Goal: Information Seeking & Learning: Learn about a topic

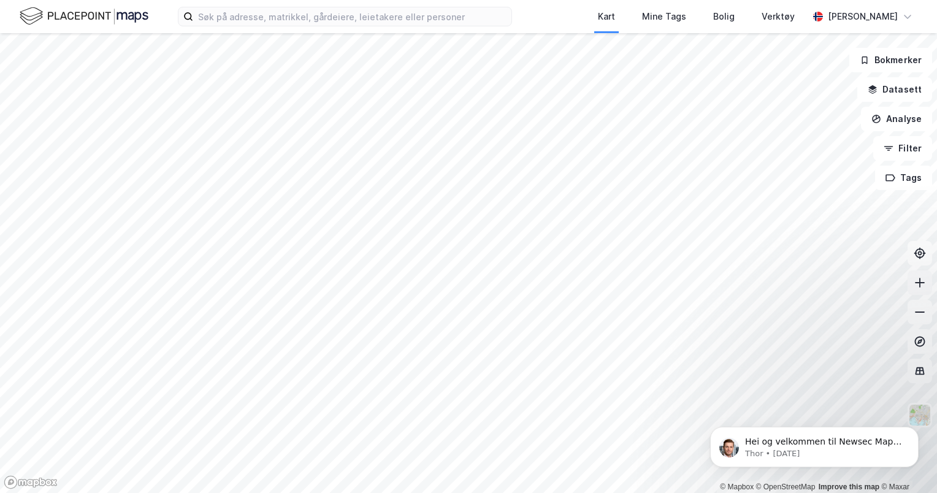
click at [920, 277] on icon at bounding box center [919, 282] width 12 height 12
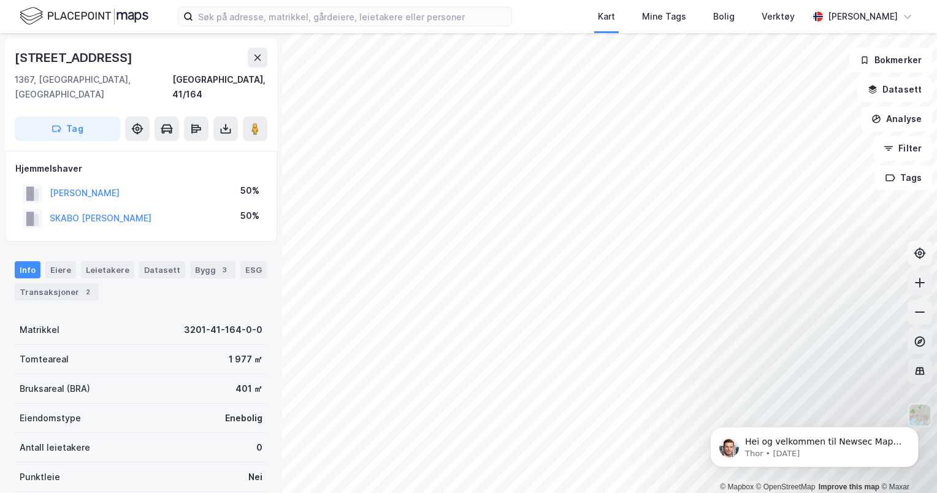
click at [920, 286] on icon at bounding box center [919, 283] width 1 height 10
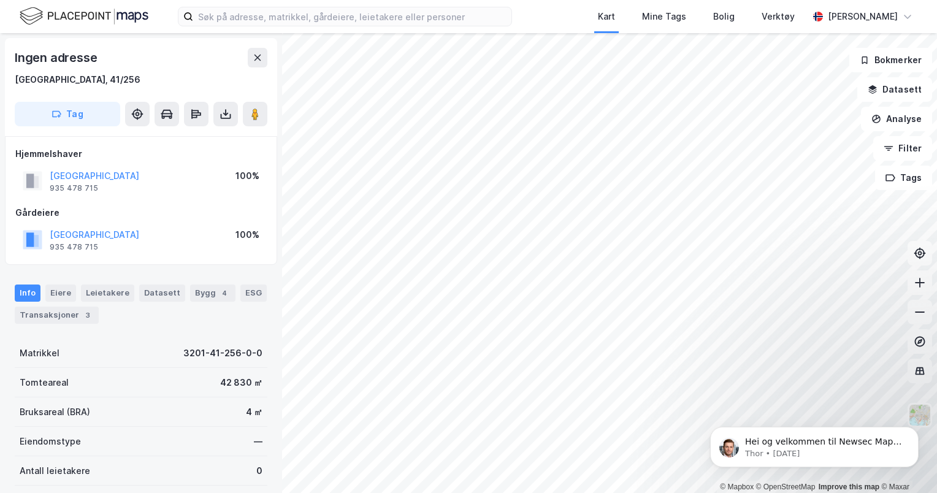
click at [740, 0] on html "Kart Mine Tags Bolig Verktøy [PERSON_NAME] © Mapbox © OpenStreetMap Improve thi…" at bounding box center [468, 246] width 937 height 493
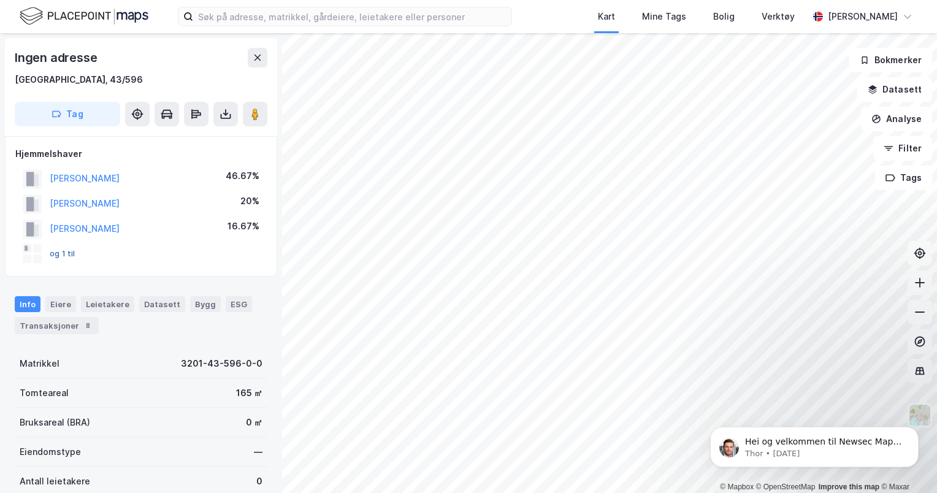
click at [0, 0] on button "og 1 til" at bounding box center [0, 0] width 0 height 0
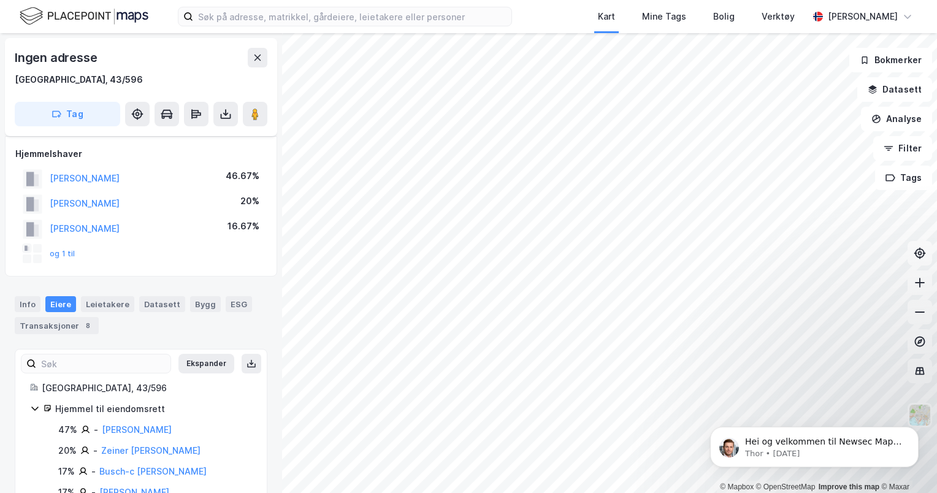
scroll to position [36, 0]
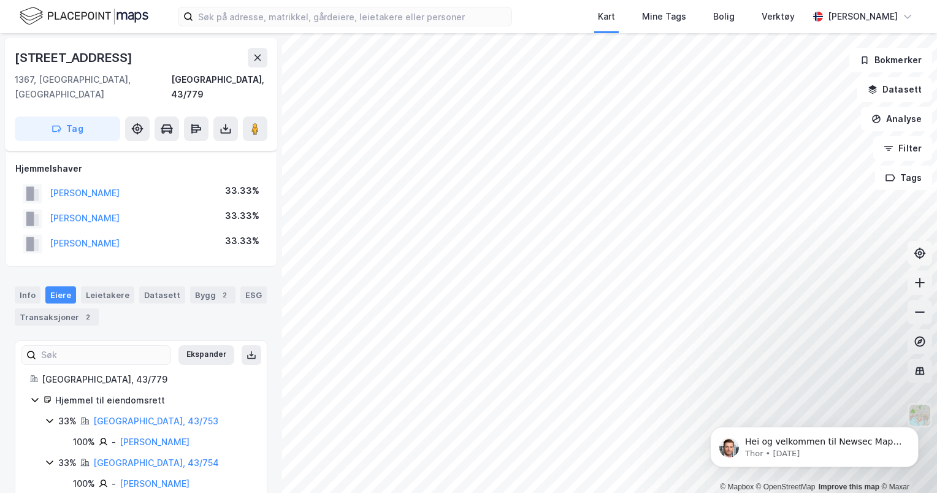
scroll to position [36, 0]
